Goal: Transaction & Acquisition: Download file/media

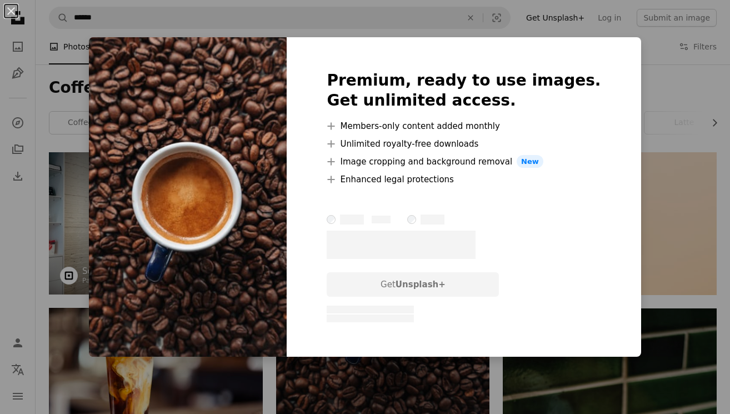
scroll to position [93, 0]
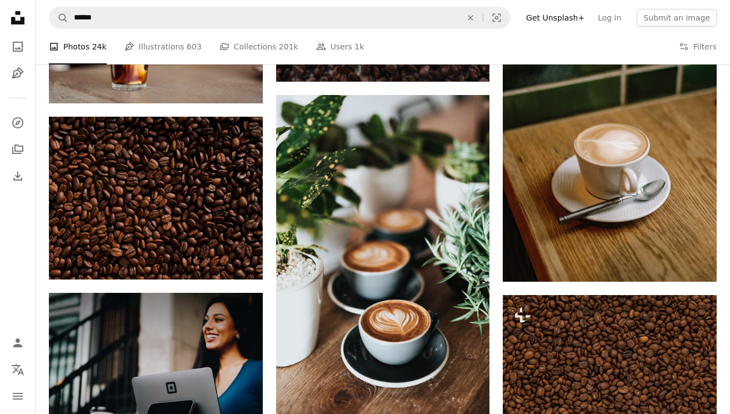
scroll to position [210, 0]
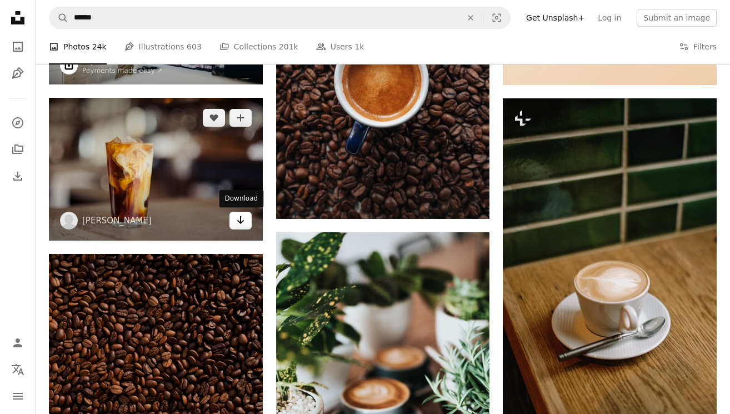
click at [238, 223] on icon "Arrow pointing down" at bounding box center [240, 219] width 9 height 13
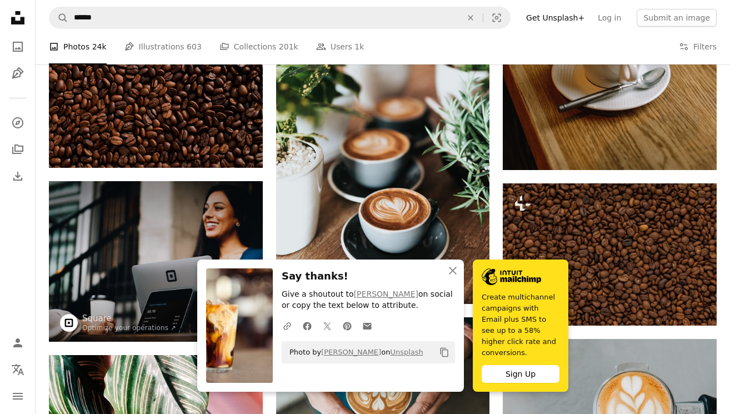
scroll to position [473, 0]
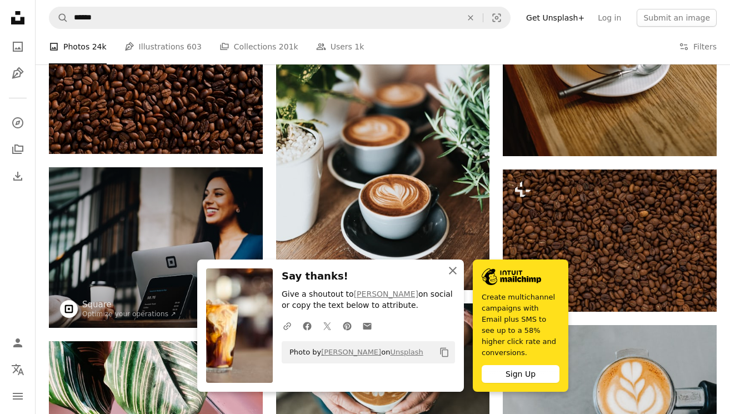
click at [450, 277] on icon "An X shape" at bounding box center [452, 270] width 13 height 13
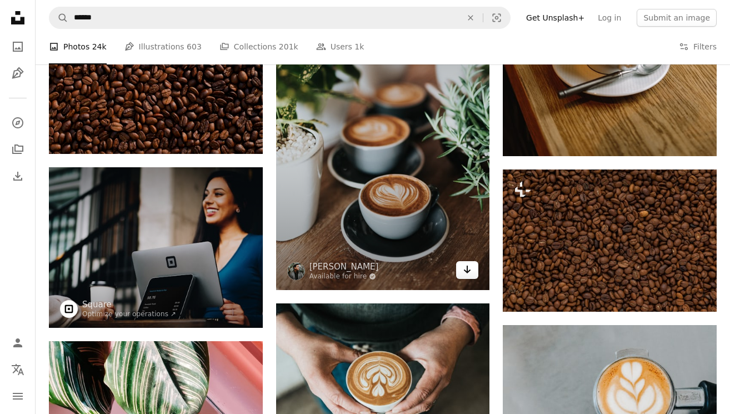
click at [468, 272] on icon "Download" at bounding box center [467, 270] width 7 height 8
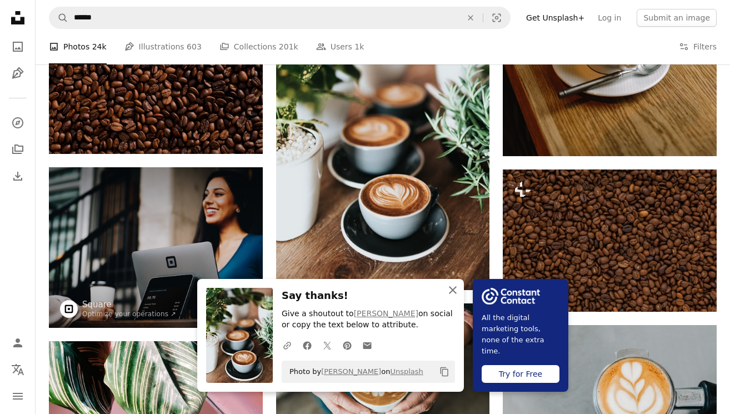
click at [453, 284] on icon "An X shape" at bounding box center [452, 289] width 13 height 13
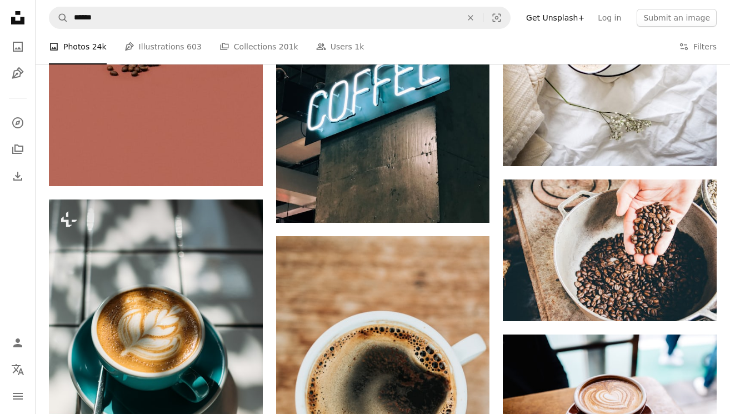
scroll to position [2233, 0]
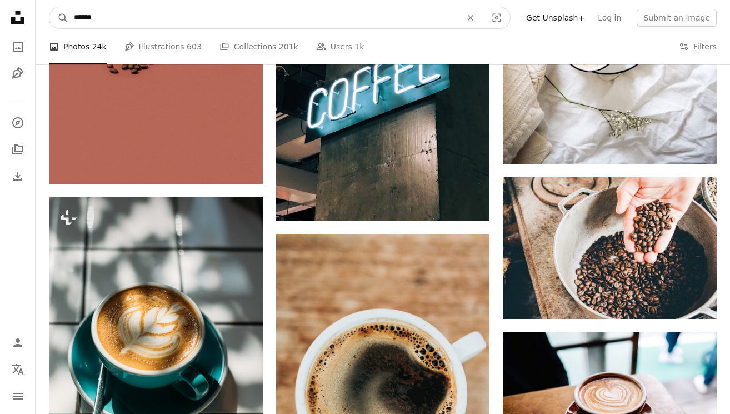
click at [100, 18] on input "******" at bounding box center [263, 17] width 390 height 21
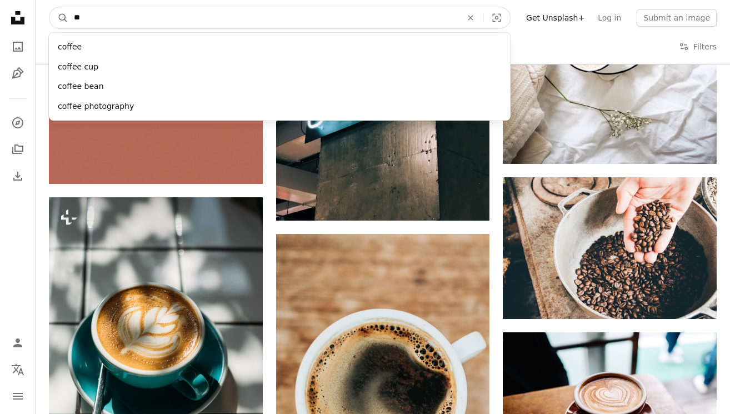
type input "*"
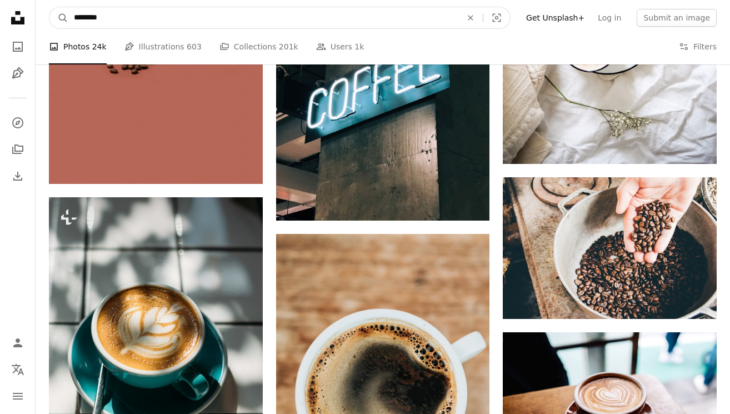
type input "*********"
click button "A magnifying glass" at bounding box center [58, 17] width 19 height 21
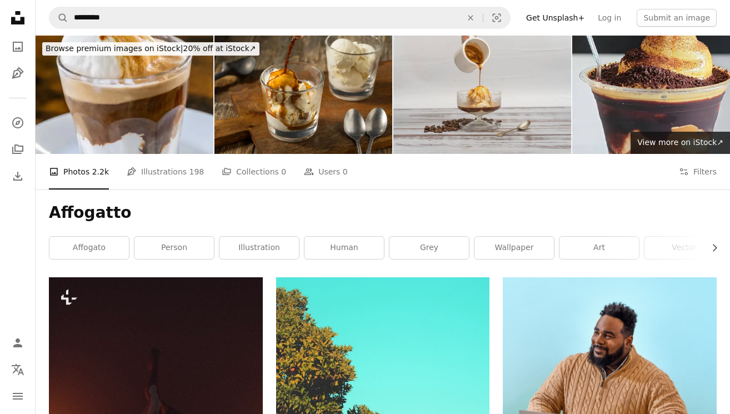
click at [468, 80] on img at bounding box center [482, 95] width 178 height 118
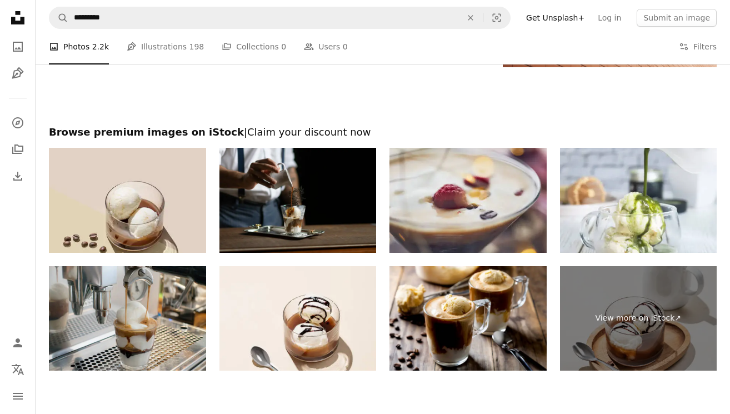
scroll to position [2198, 0]
